Goal: Navigation & Orientation: Find specific page/section

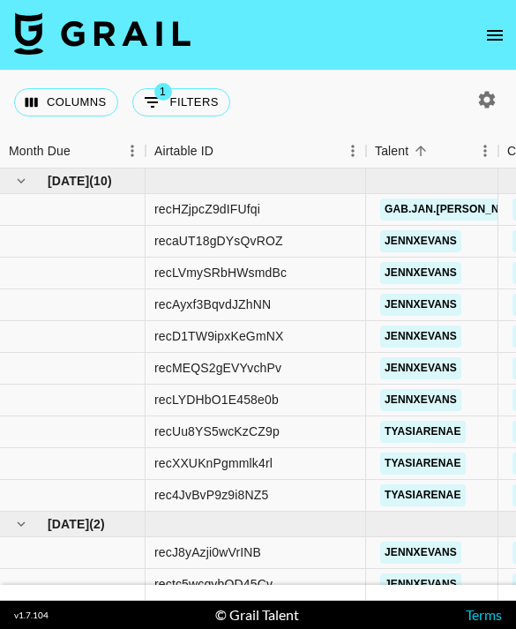
scroll to position [56, 0]
click at [483, 91] on icon "button" at bounding box center [487, 99] width 17 height 17
select select "[DATE]"
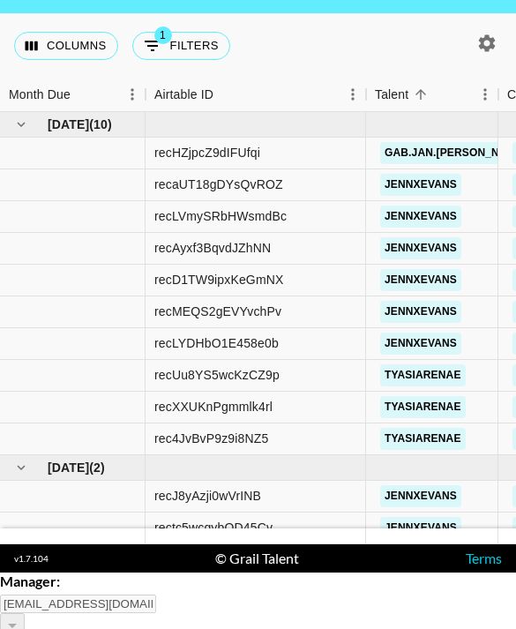
type input "[EMAIL_ADDRESS][DOMAIN_NAME]"
click at [428, 573] on div at bounding box center [258, 573] width 516 height 0
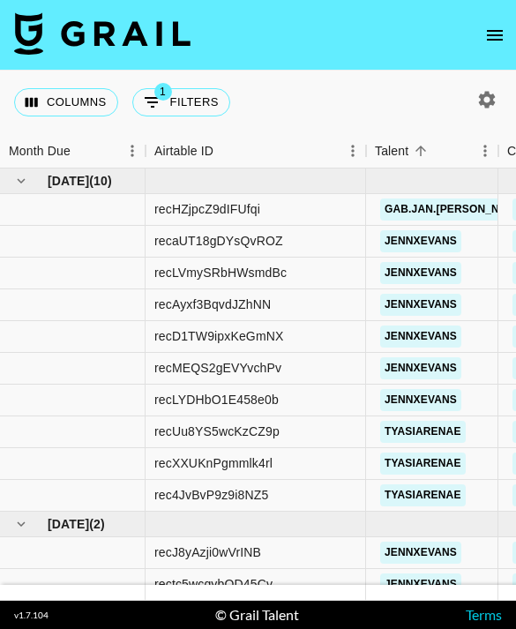
click at [441, 71] on div "Columns 1 Filters + Booking" at bounding box center [258, 103] width 516 height 64
click at [485, 31] on icon "open drawer" at bounding box center [495, 35] width 21 height 21
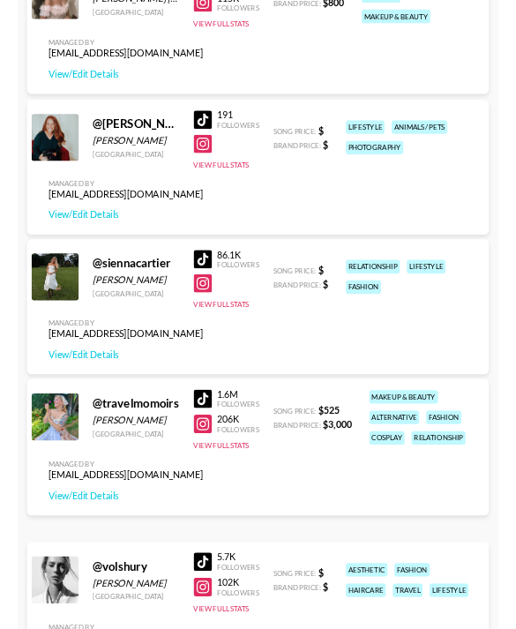
scroll to position [3795, 0]
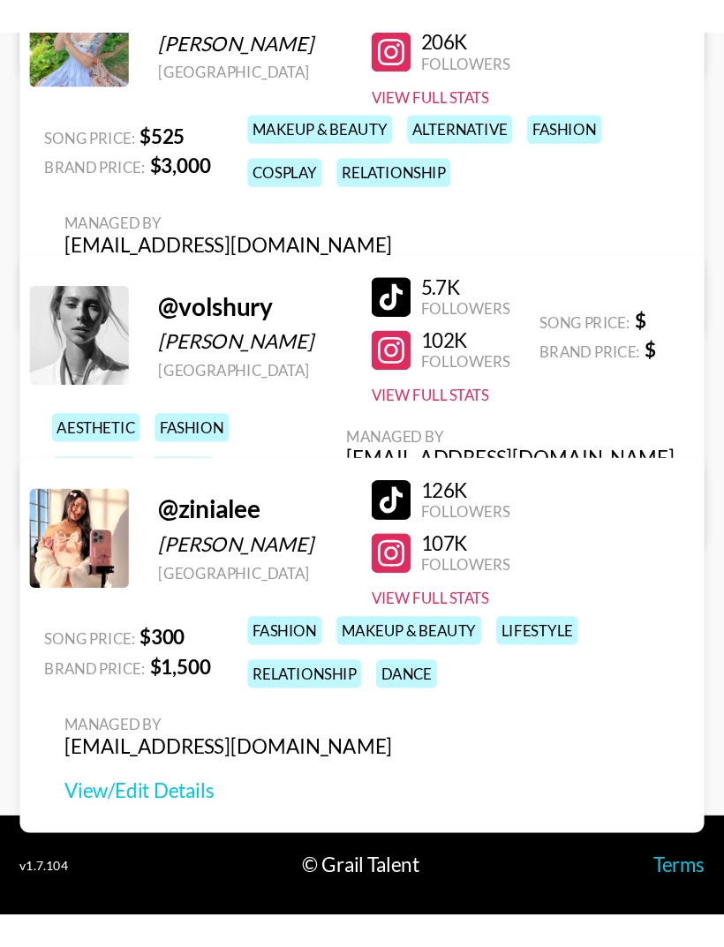
scroll to position [3556, 0]
